Goal: Information Seeking & Learning: Learn about a topic

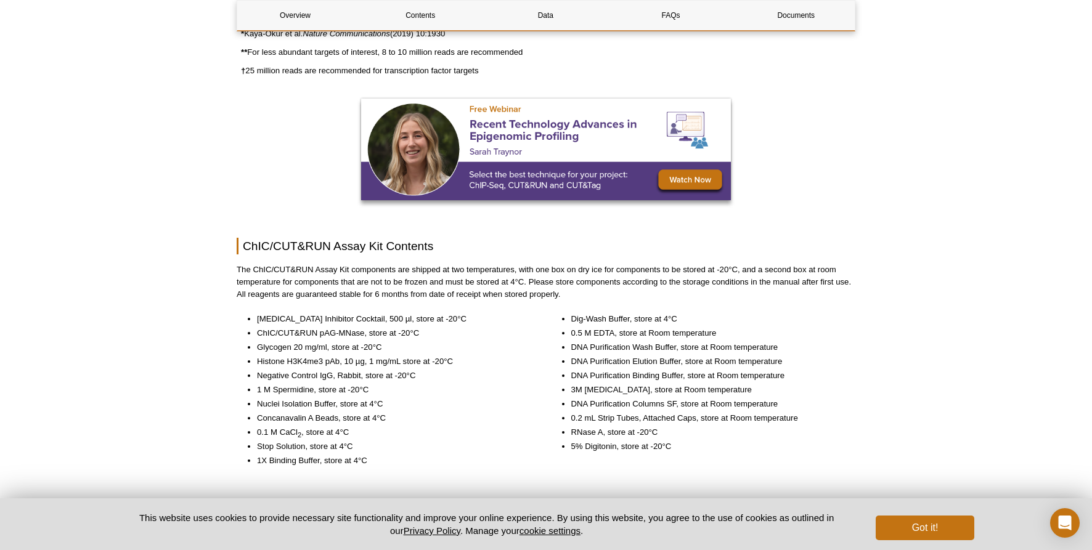
scroll to position [1161, 0]
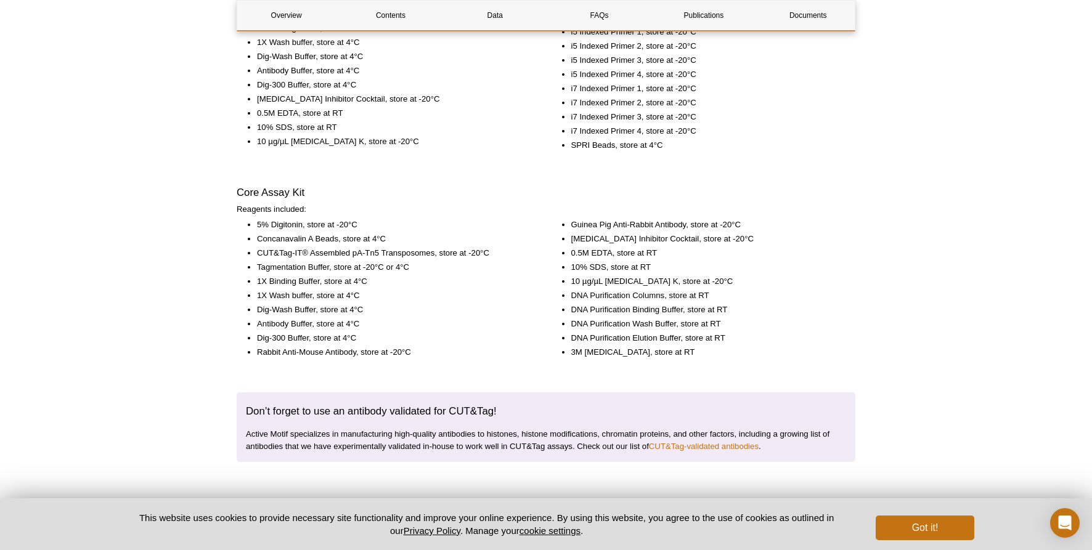
scroll to position [1872, 0]
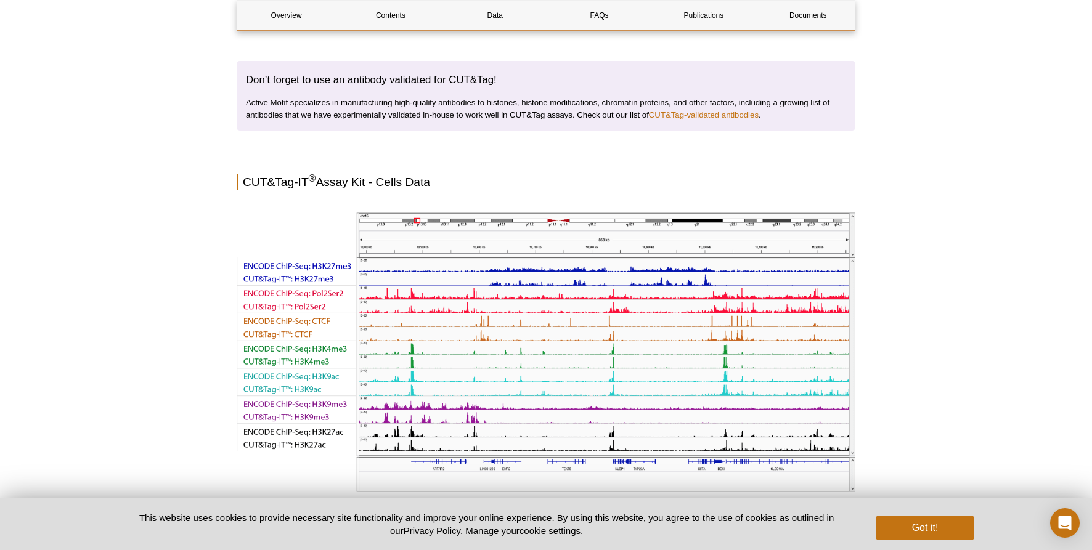
drag, startPoint x: 959, startPoint y: 205, endPoint x: 972, endPoint y: 144, distance: 62.5
click at [972, 144] on div "Active Motif Logo Enabling Epigenetics Research 0 Search Skip to content Active…" at bounding box center [546, 307] width 1092 height 4953
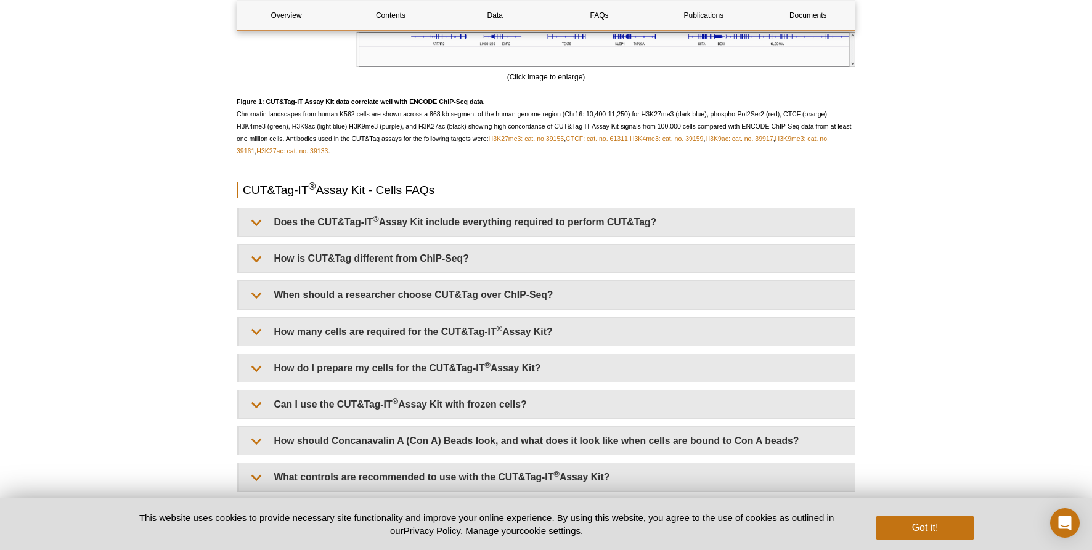
scroll to position [2625, 0]
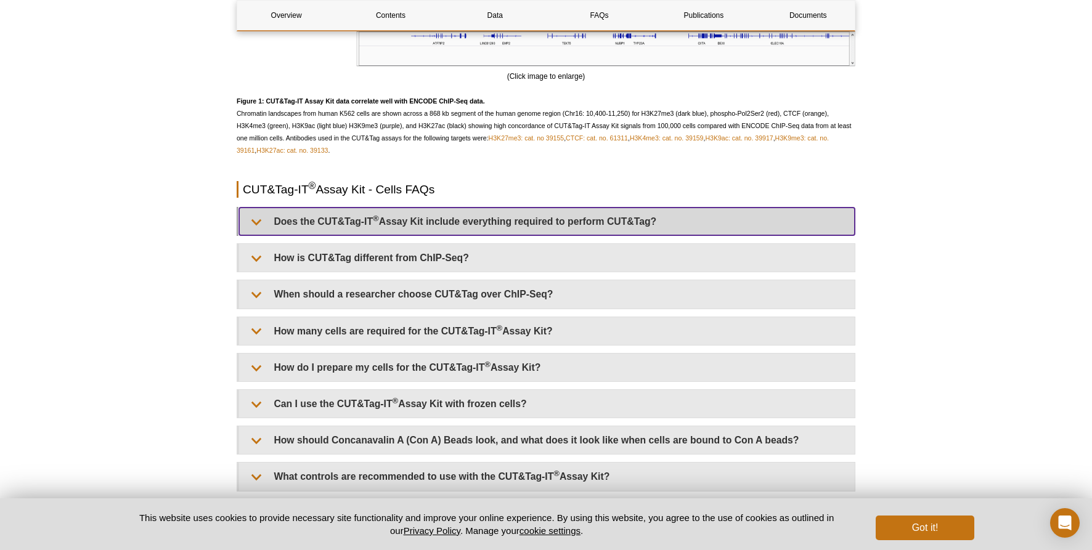
click at [488, 235] on summary "Does the CUT&Tag-IT ® Assay Kit include everything required to perform CUT&Tag?" at bounding box center [547, 222] width 616 height 28
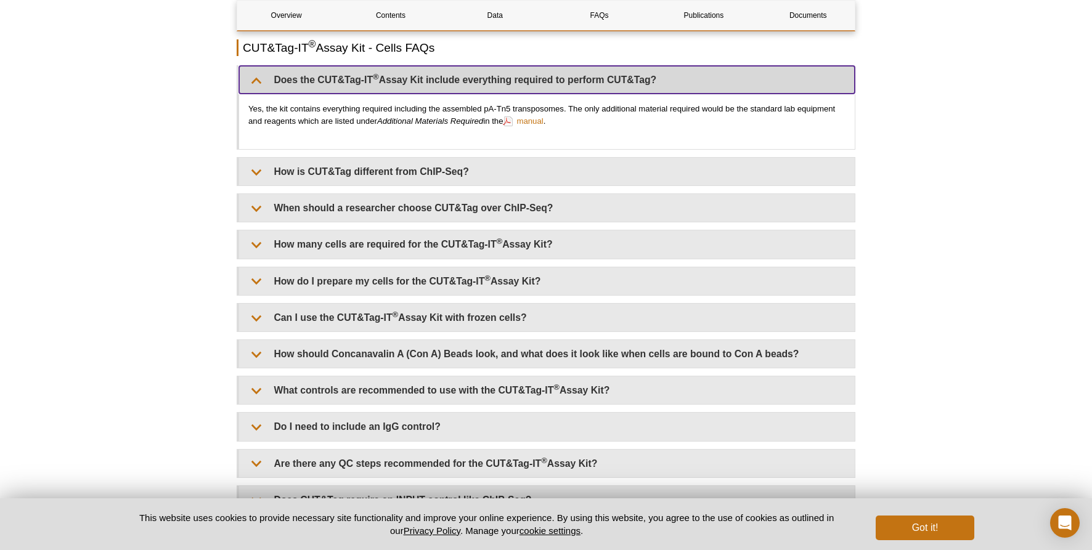
scroll to position [2767, 0]
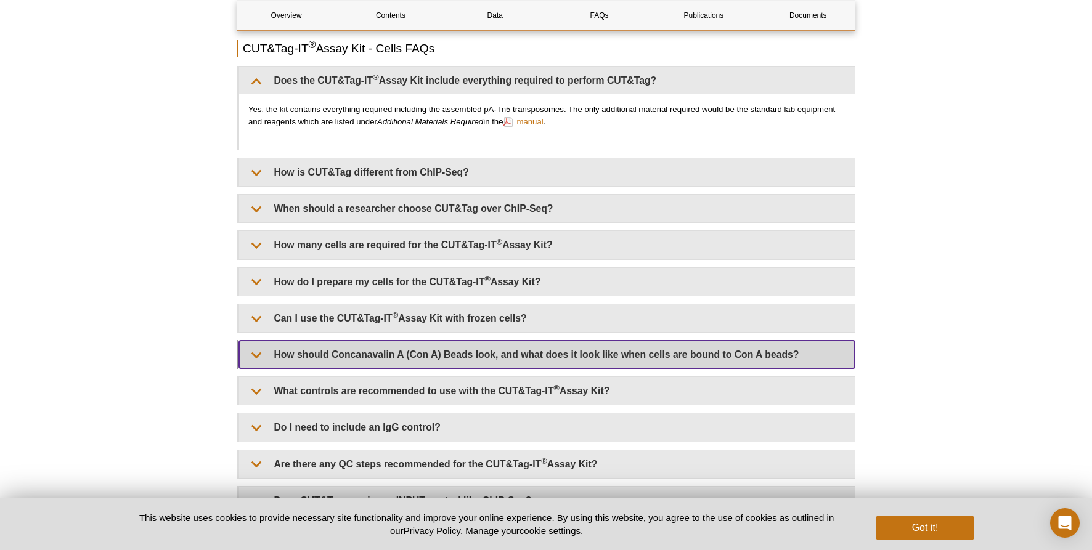
click at [659, 369] on summary "How should Concanavalin A (Con A) Beads look, and what does it look like when c…" at bounding box center [547, 355] width 616 height 28
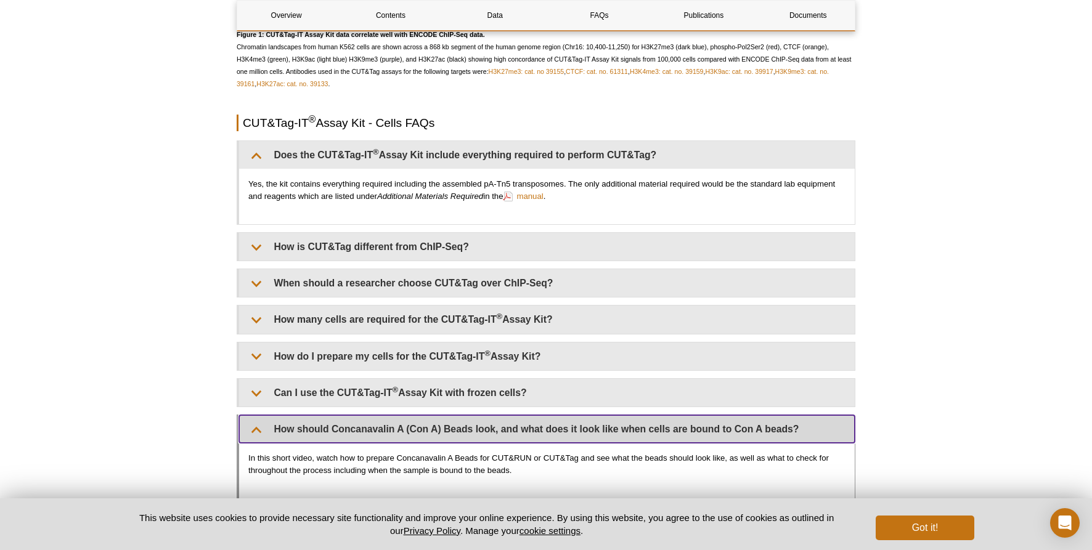
scroll to position [2691, 0]
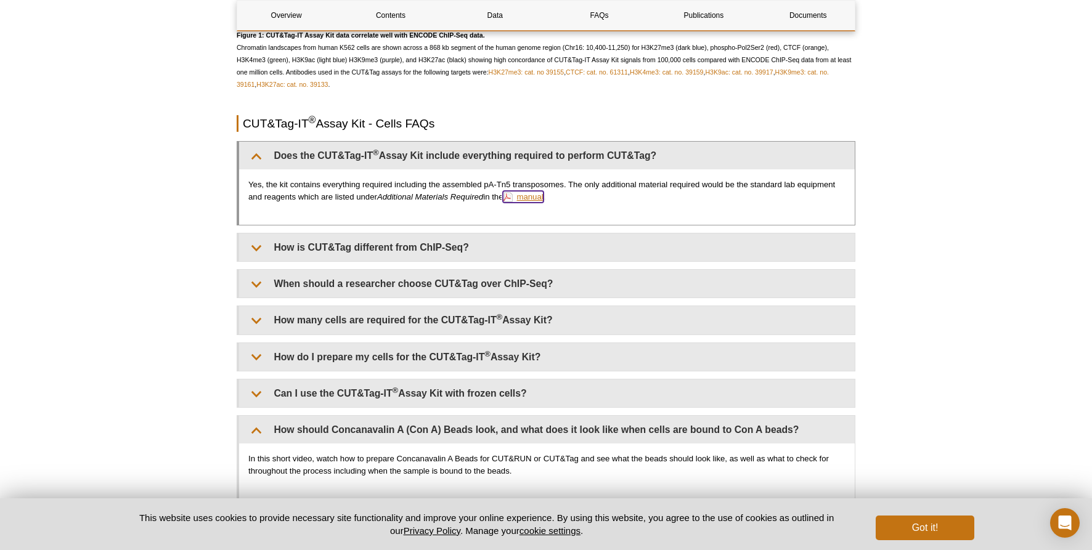
click at [543, 203] on link "manual" at bounding box center [523, 197] width 40 height 12
